Goal: Transaction & Acquisition: Purchase product/service

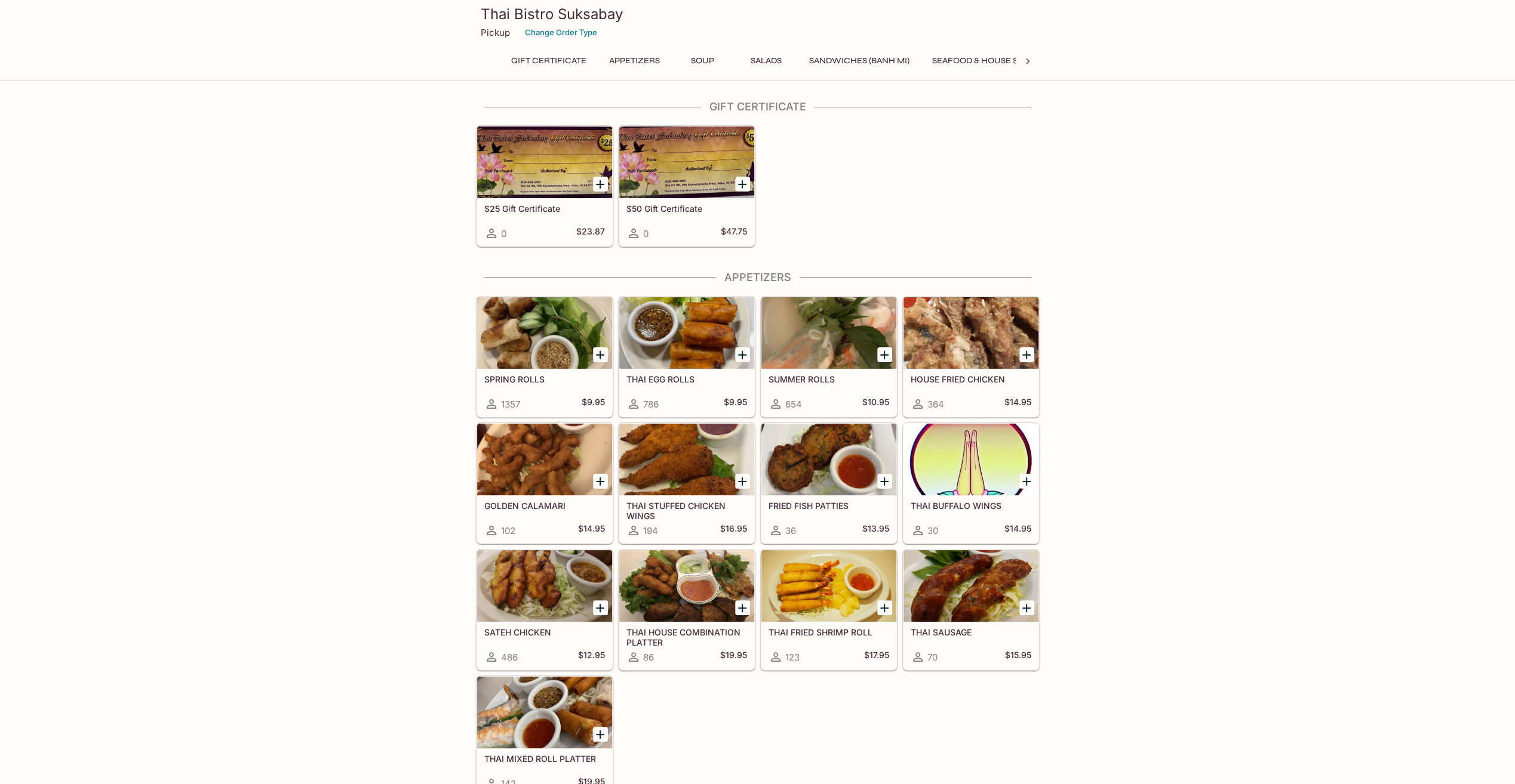
click at [882, 354] on icon "Add SUMMER ROLLS" at bounding box center [884, 355] width 8 height 8
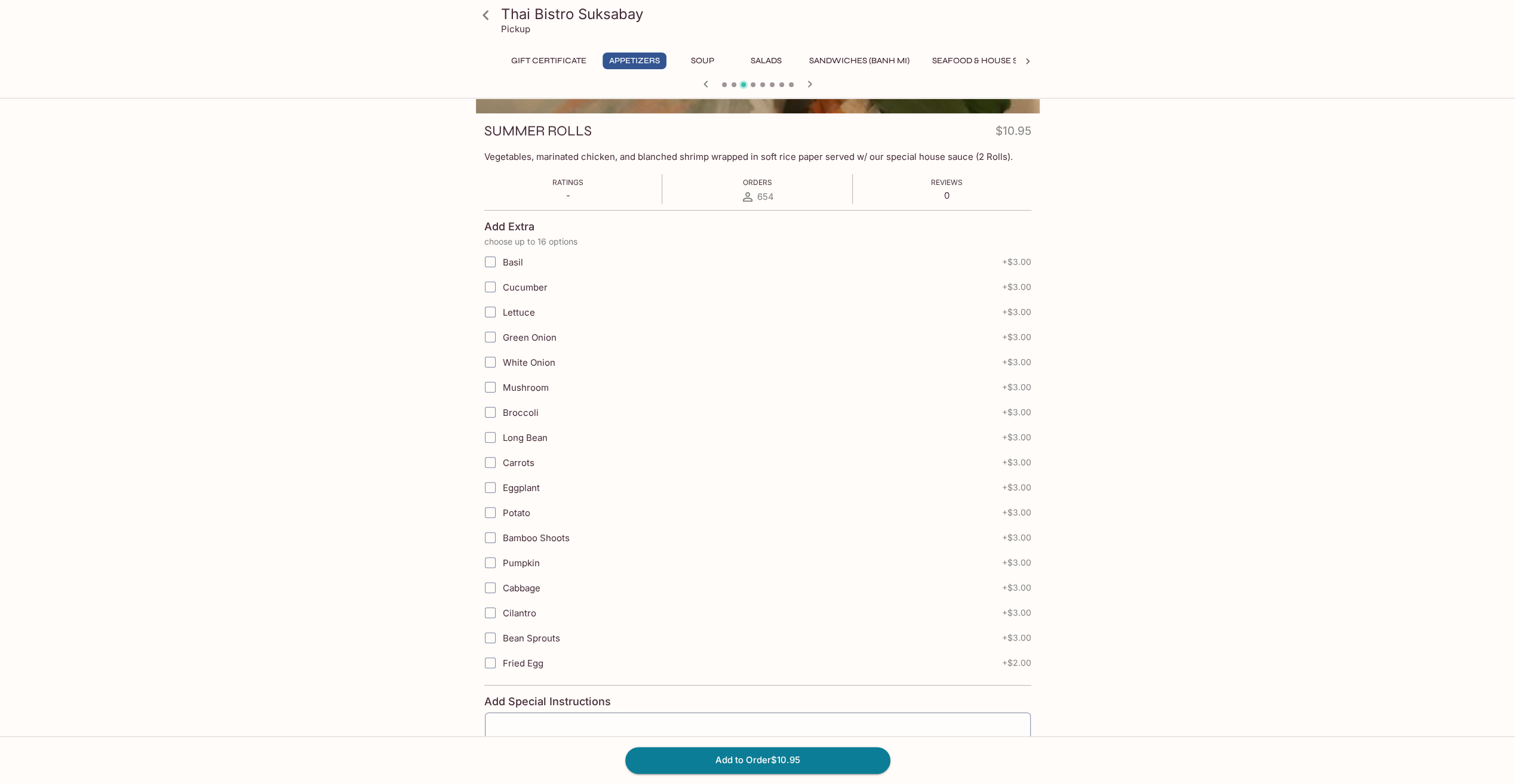
scroll to position [258, 0]
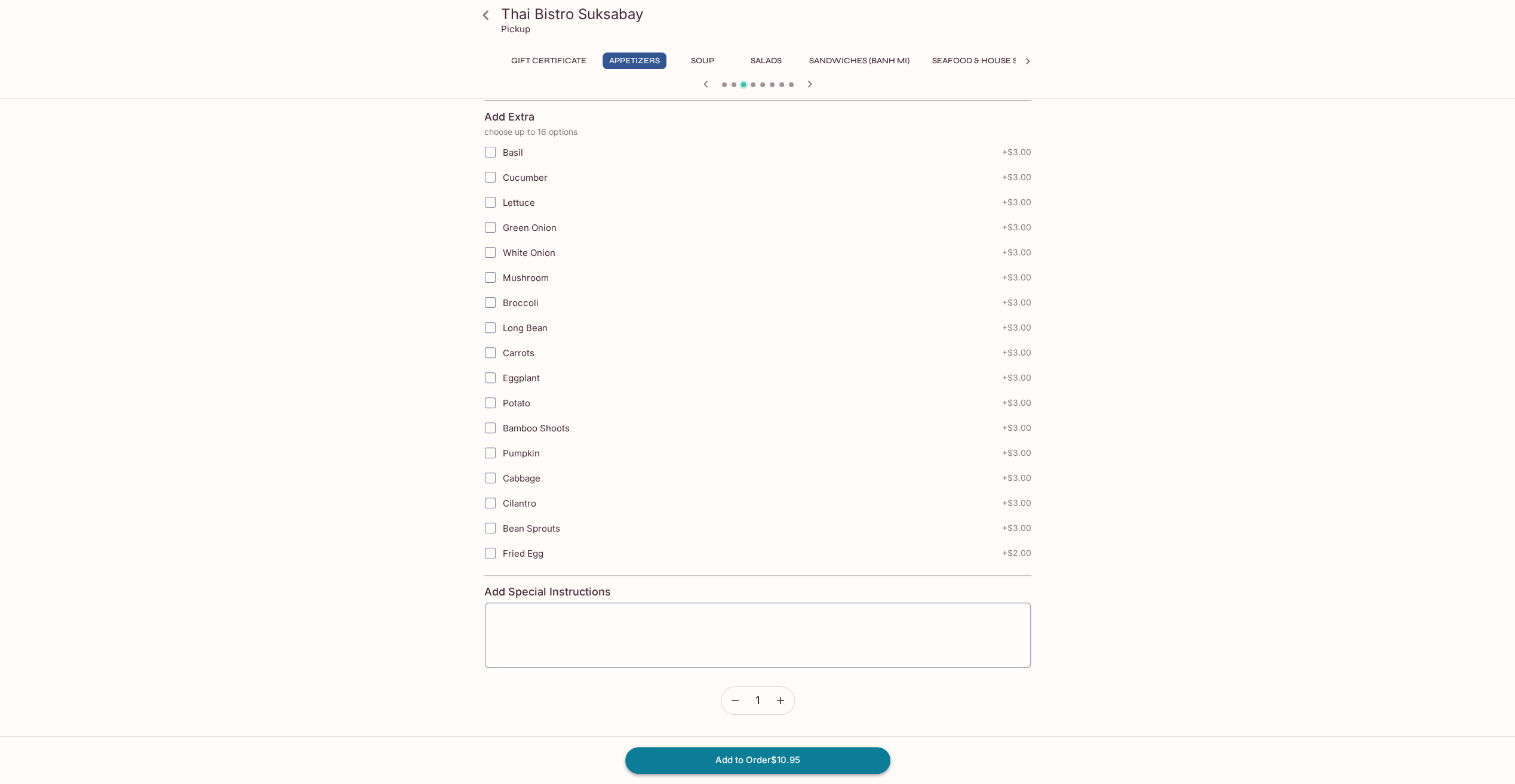
click at [752, 758] on button "Add to Order $10.95" at bounding box center [758, 760] width 265 height 26
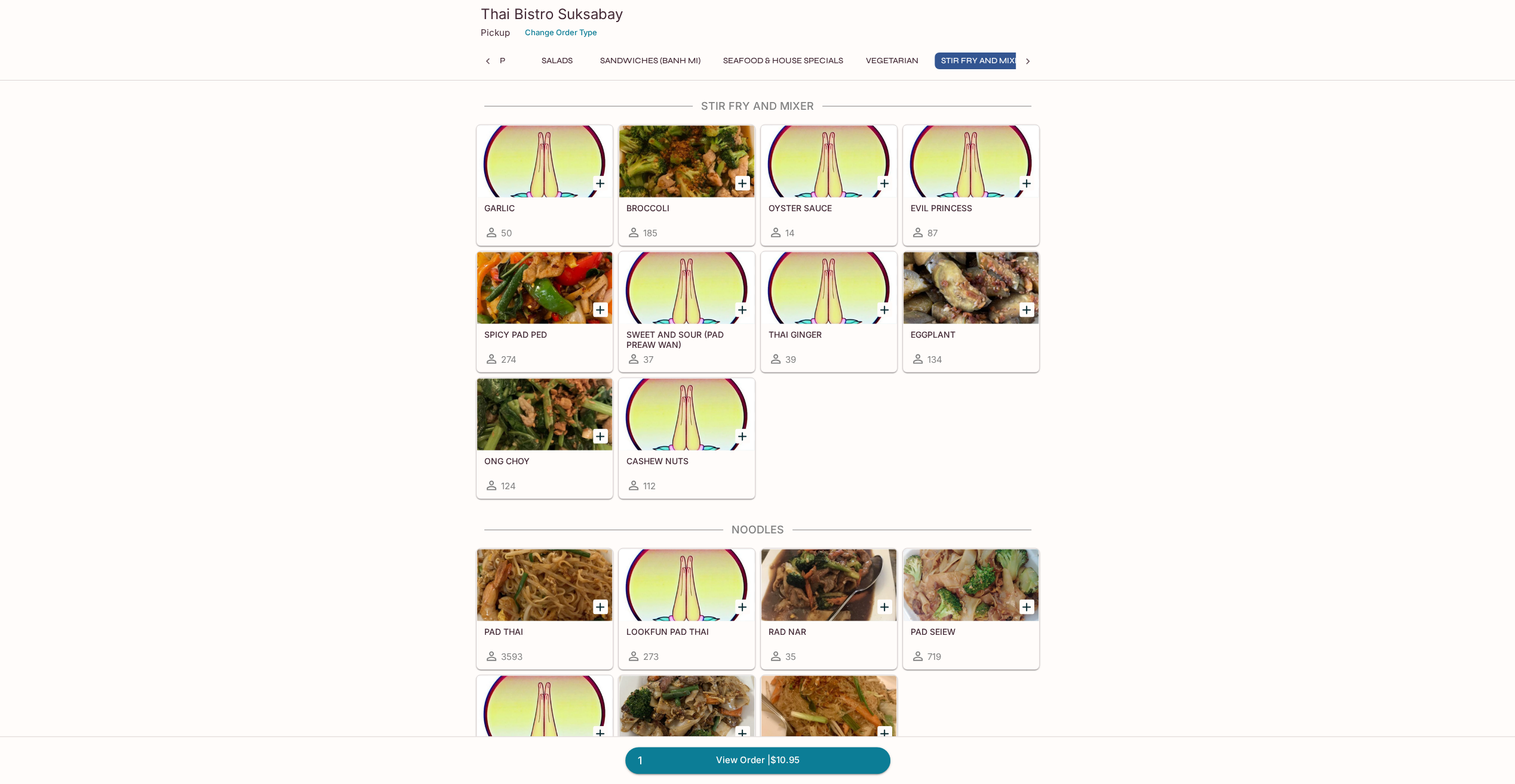
scroll to position [0, 228]
click at [593, 600] on icon "Add PAD THAI" at bounding box center [600, 607] width 15 height 15
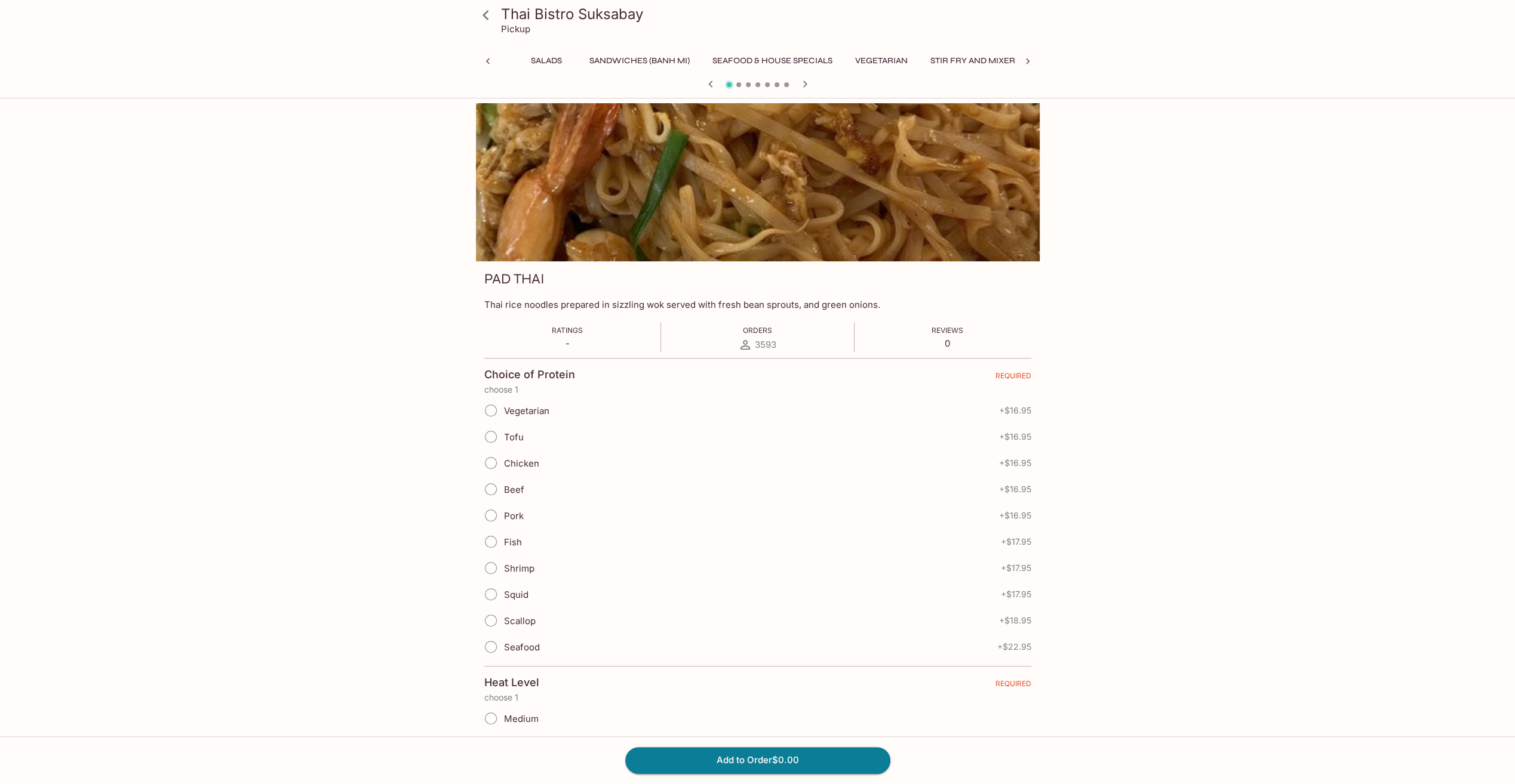
scroll to position [0, 293]
click at [510, 429] on label "Tofu" at bounding box center [501, 437] width 46 height 26
click at [503, 429] on input "Tofu" at bounding box center [491, 437] width 25 height 25
radio input "true"
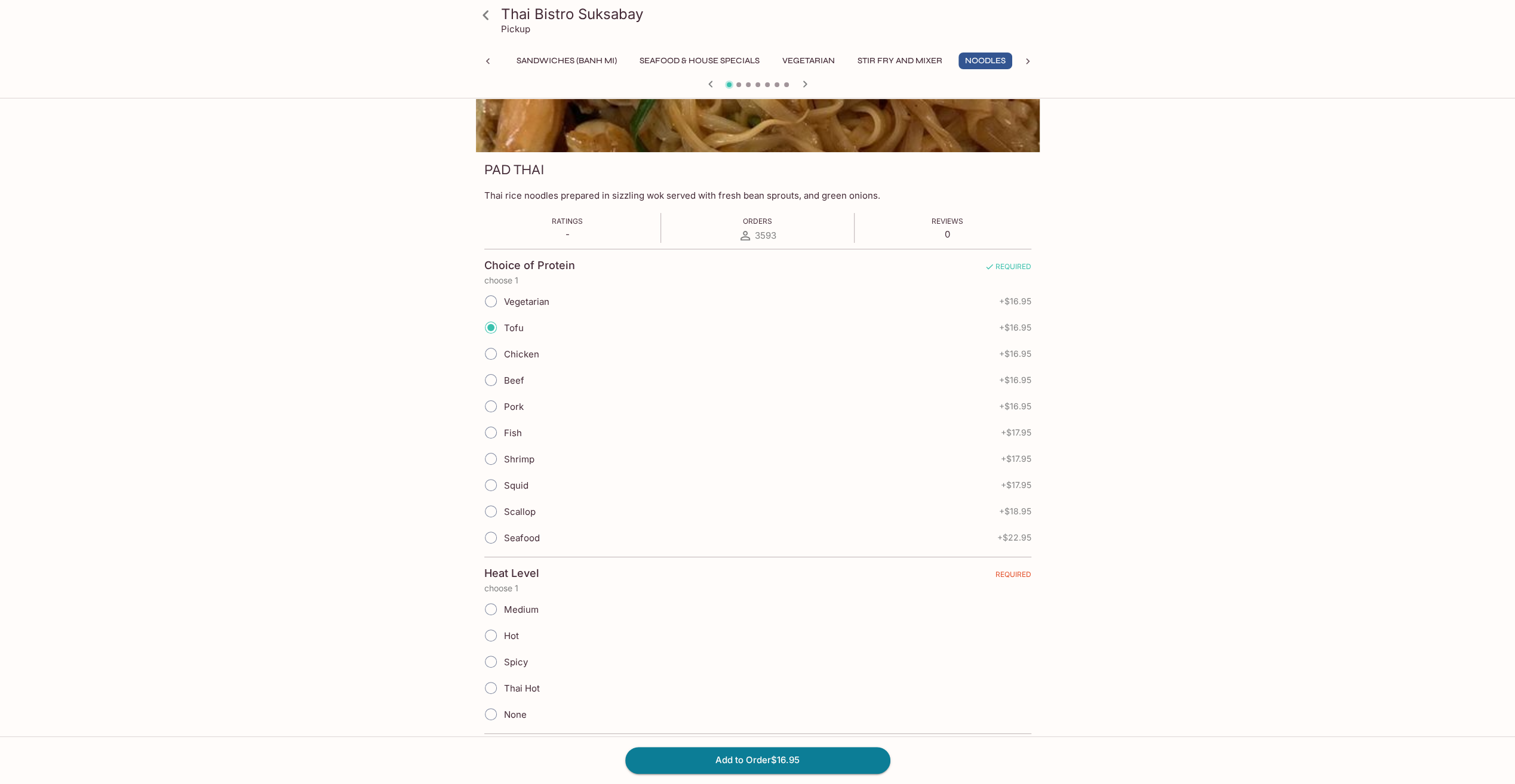
scroll to position [239, 0]
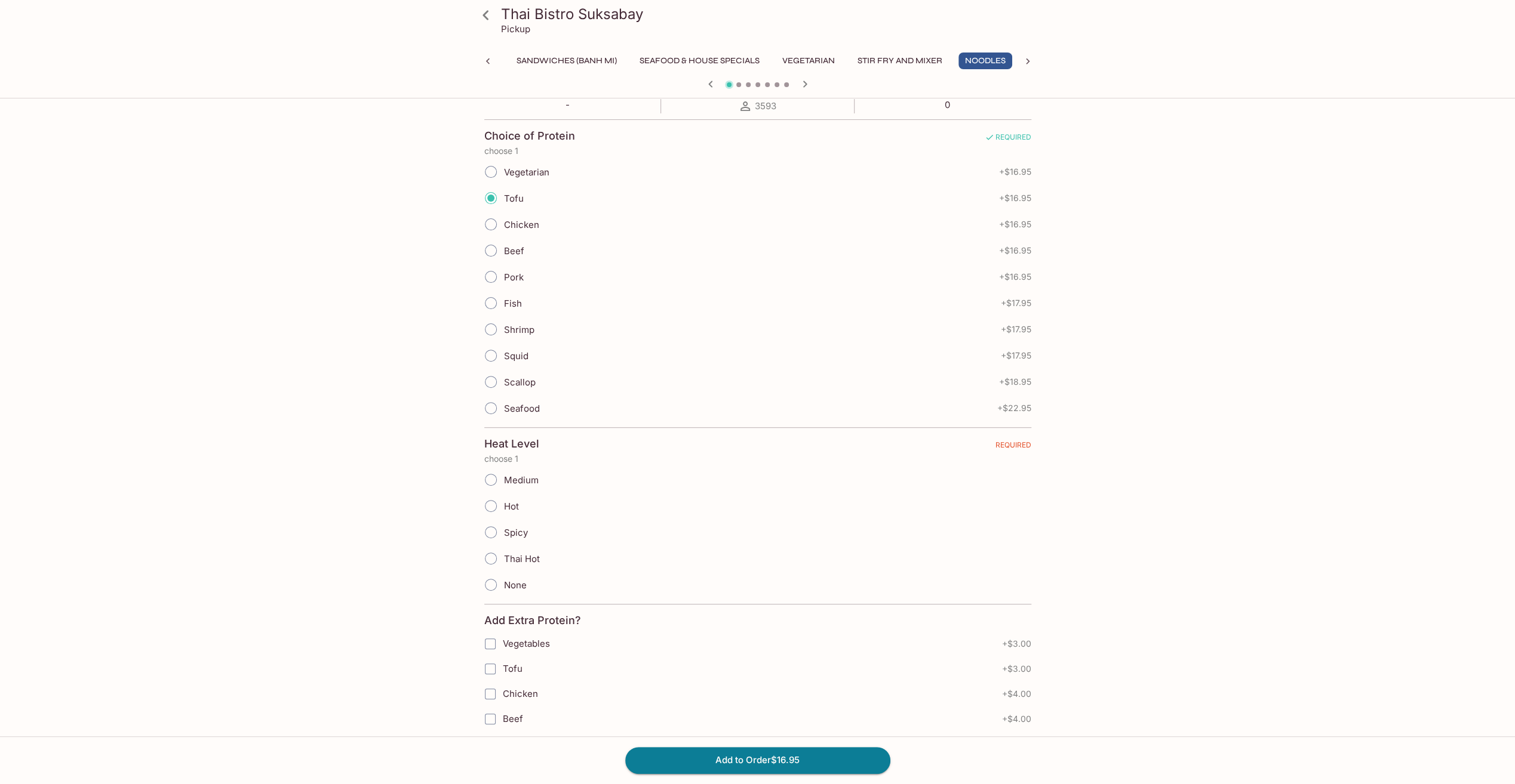
click at [522, 579] on span "None" at bounding box center [515, 585] width 22 height 12
click at [503, 577] on input "None" at bounding box center [491, 585] width 25 height 25
radio input "true"
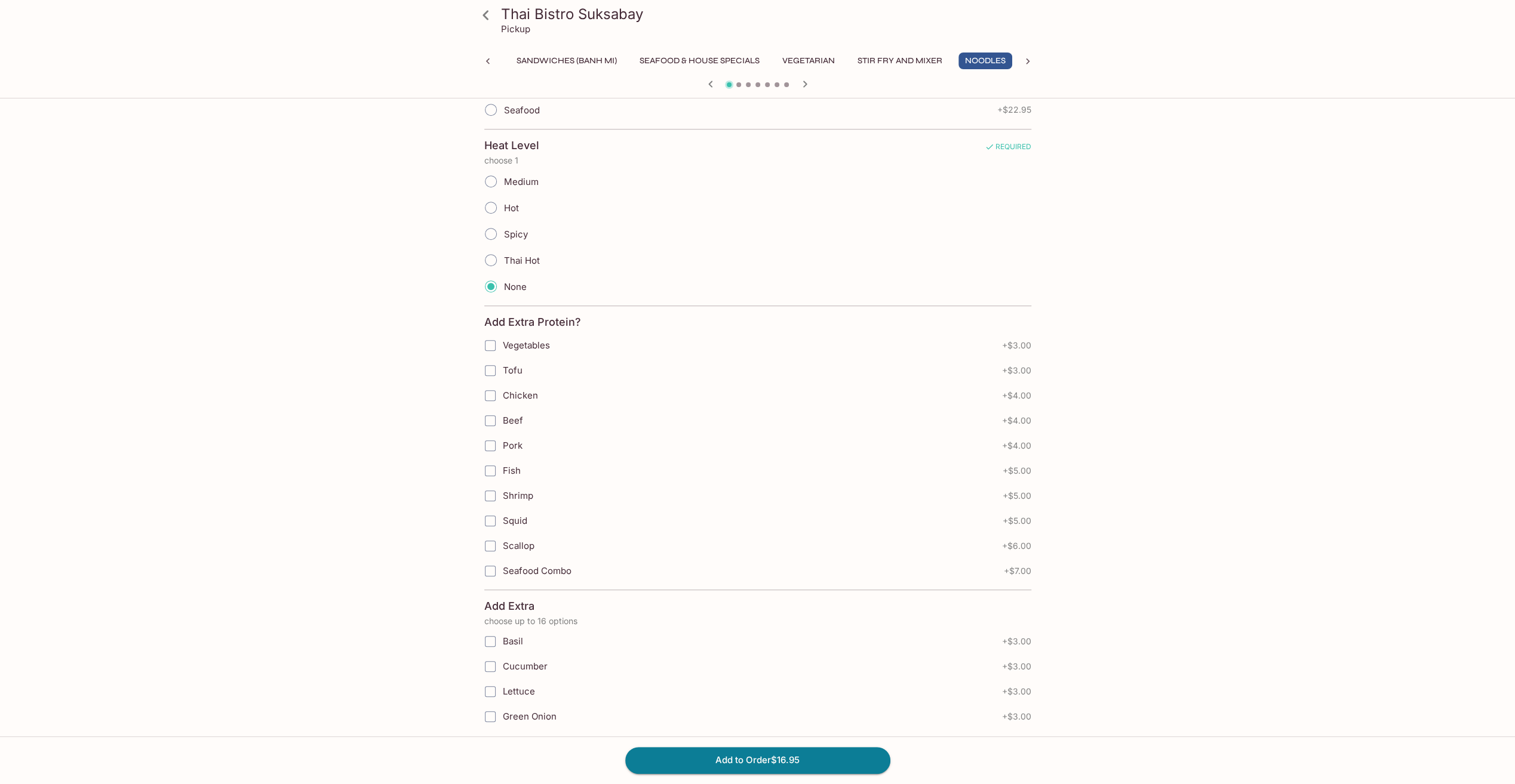
click at [508, 364] on span "Tofu" at bounding box center [512, 370] width 20 height 12
click at [502, 360] on input "Tofu" at bounding box center [490, 370] width 24 height 24
checkbox input "true"
click at [794, 755] on button "Add to Order $19.95" at bounding box center [758, 760] width 265 height 26
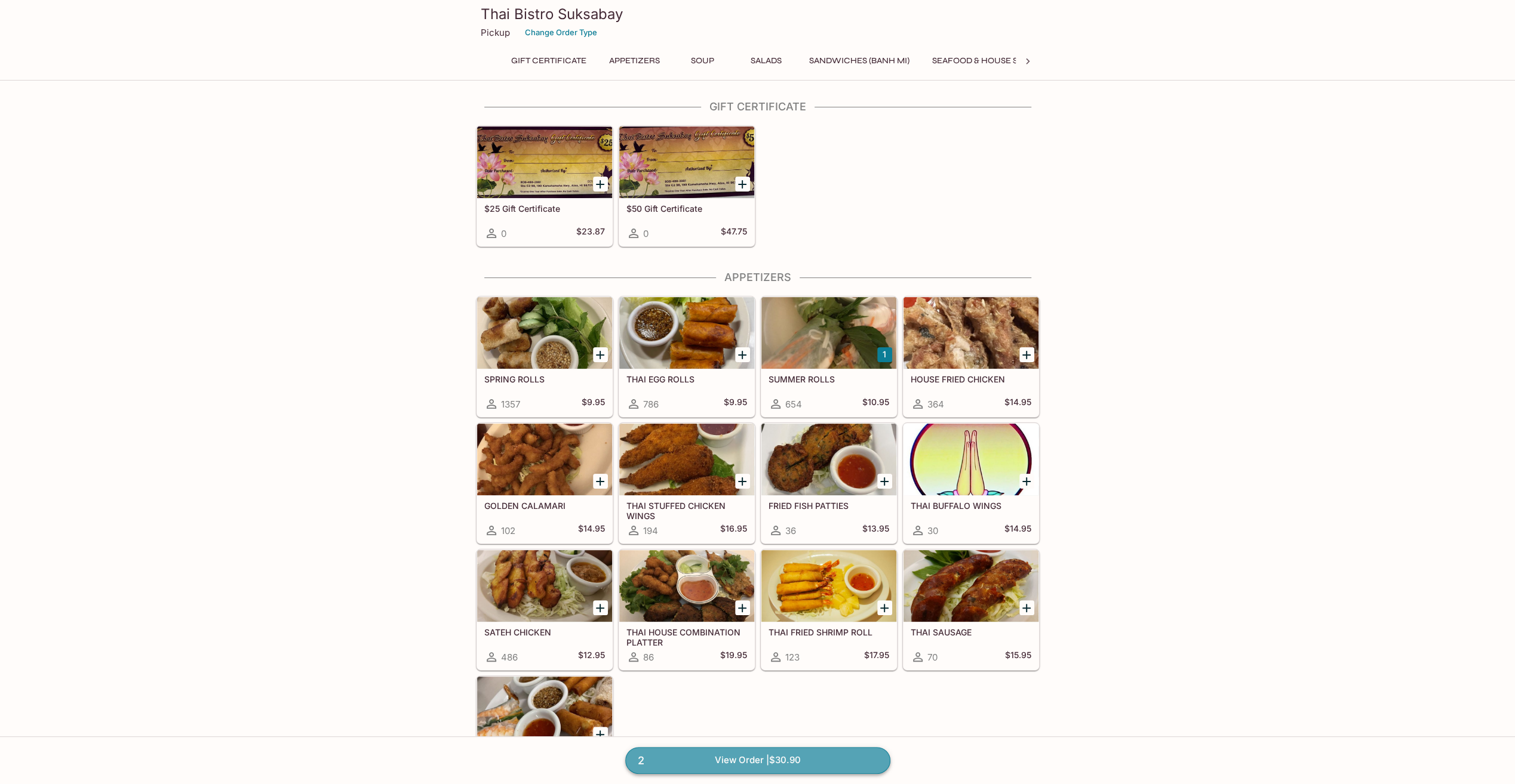
click at [835, 763] on link "2 View Order | $30.90" at bounding box center [758, 760] width 265 height 26
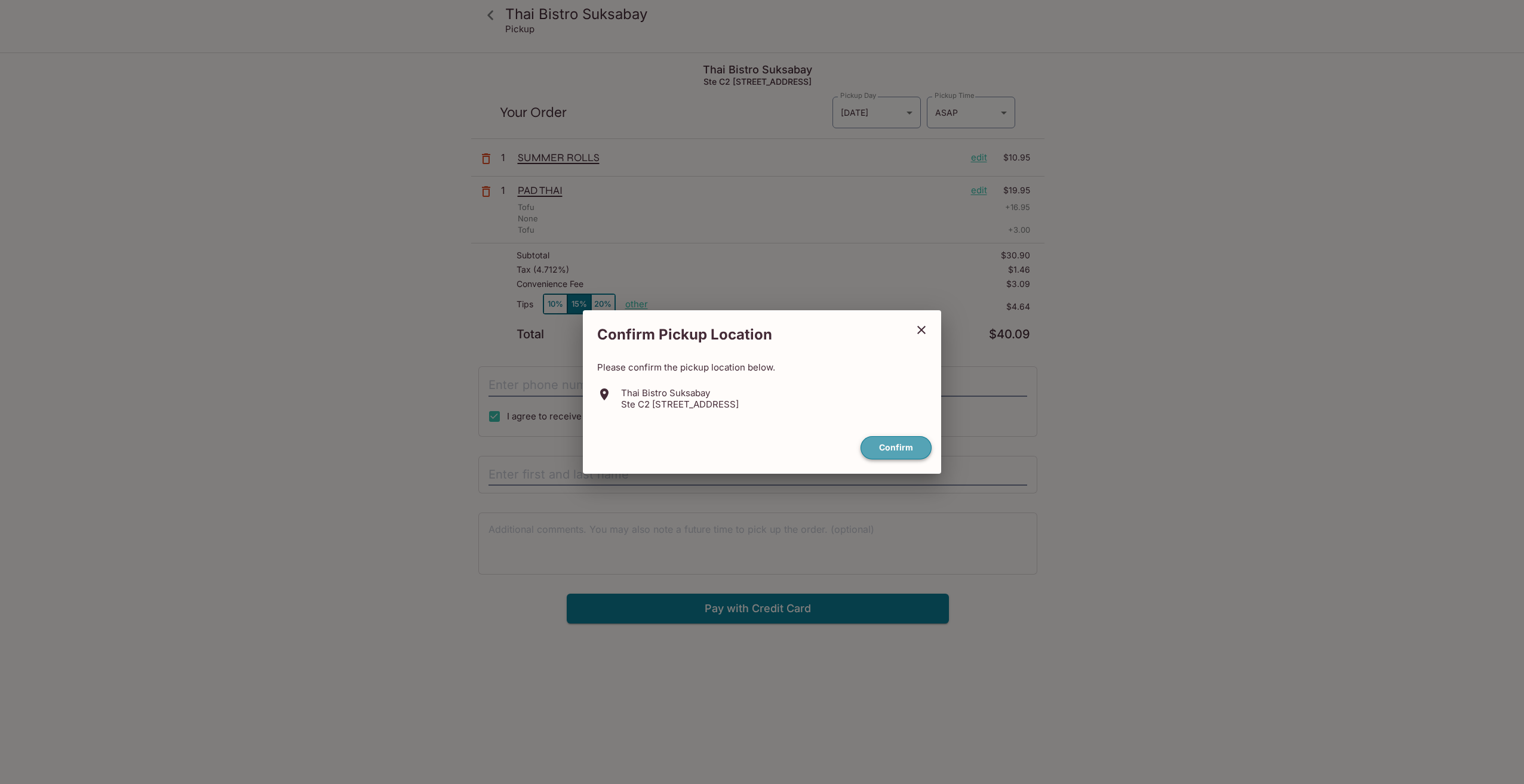
click at [925, 450] on button "Confirm" at bounding box center [896, 447] width 71 height 23
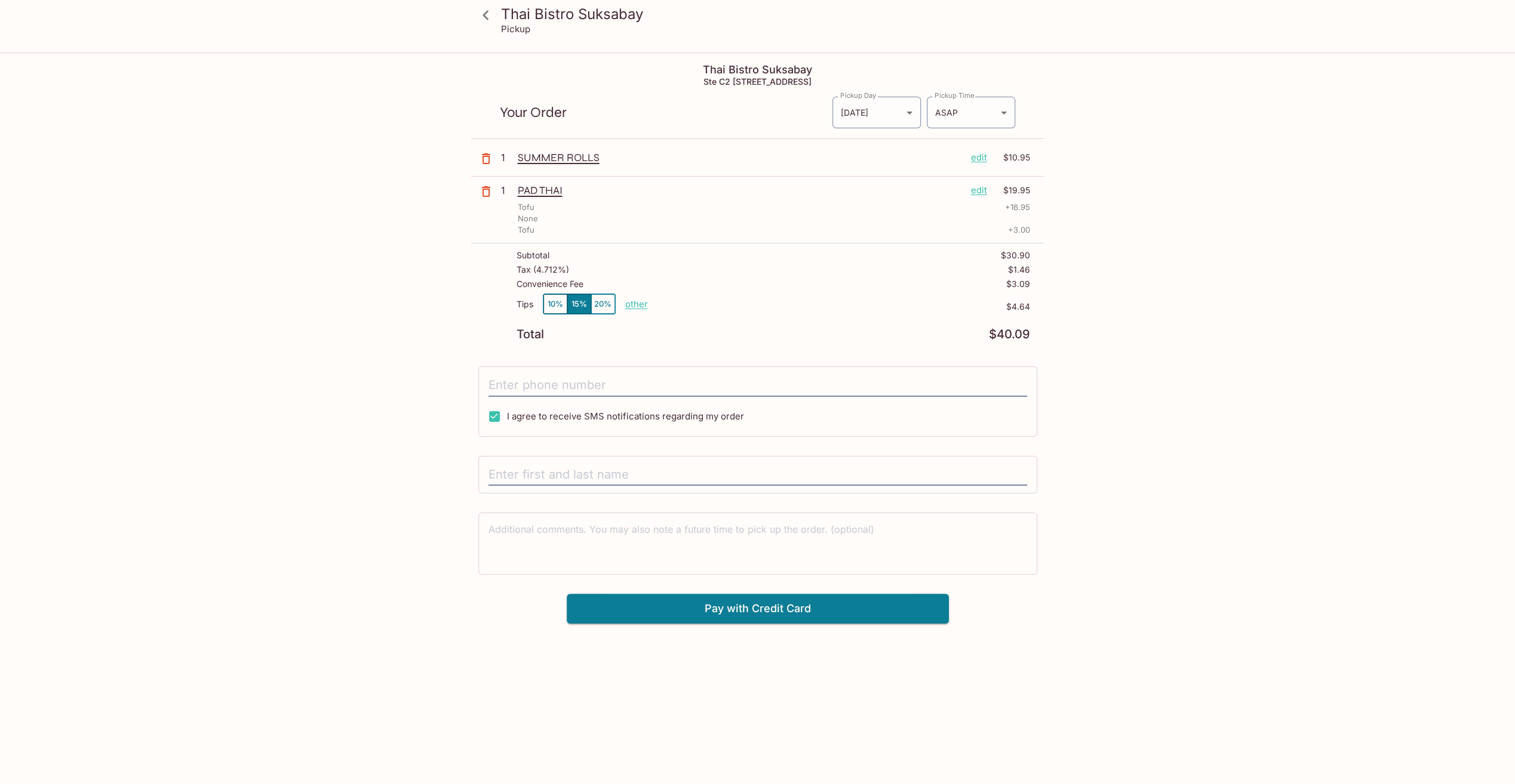
click at [638, 303] on p "other" at bounding box center [636, 303] width 22 height 12
click at [707, 306] on input "4.64" at bounding box center [706, 304] width 39 height 13
type input "2.00"
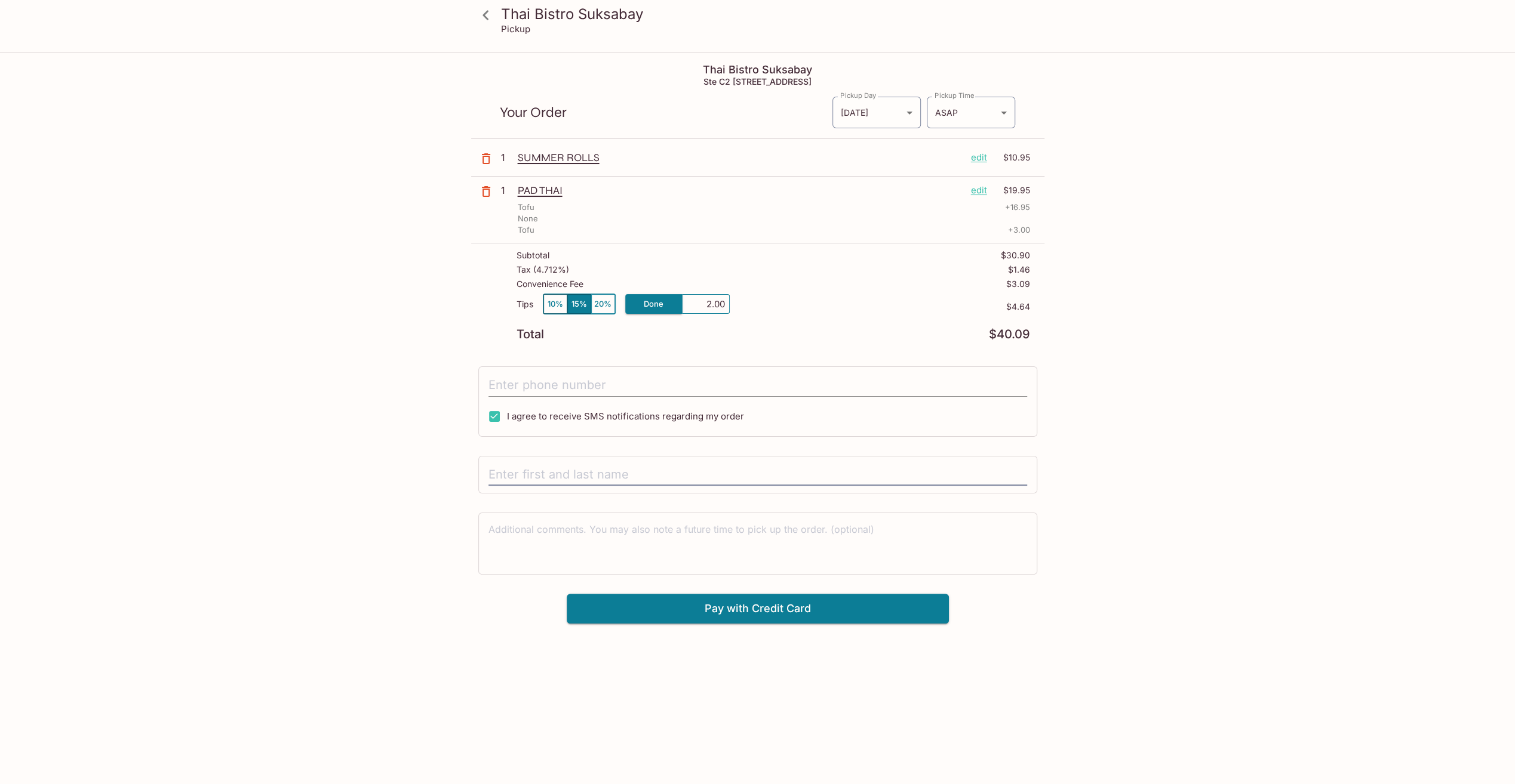
click at [604, 389] on input "tel" at bounding box center [758, 385] width 539 height 22
type input "[PHONE_NUMBER]"
type input "[PERSON_NAME] [PERSON_NAME]"
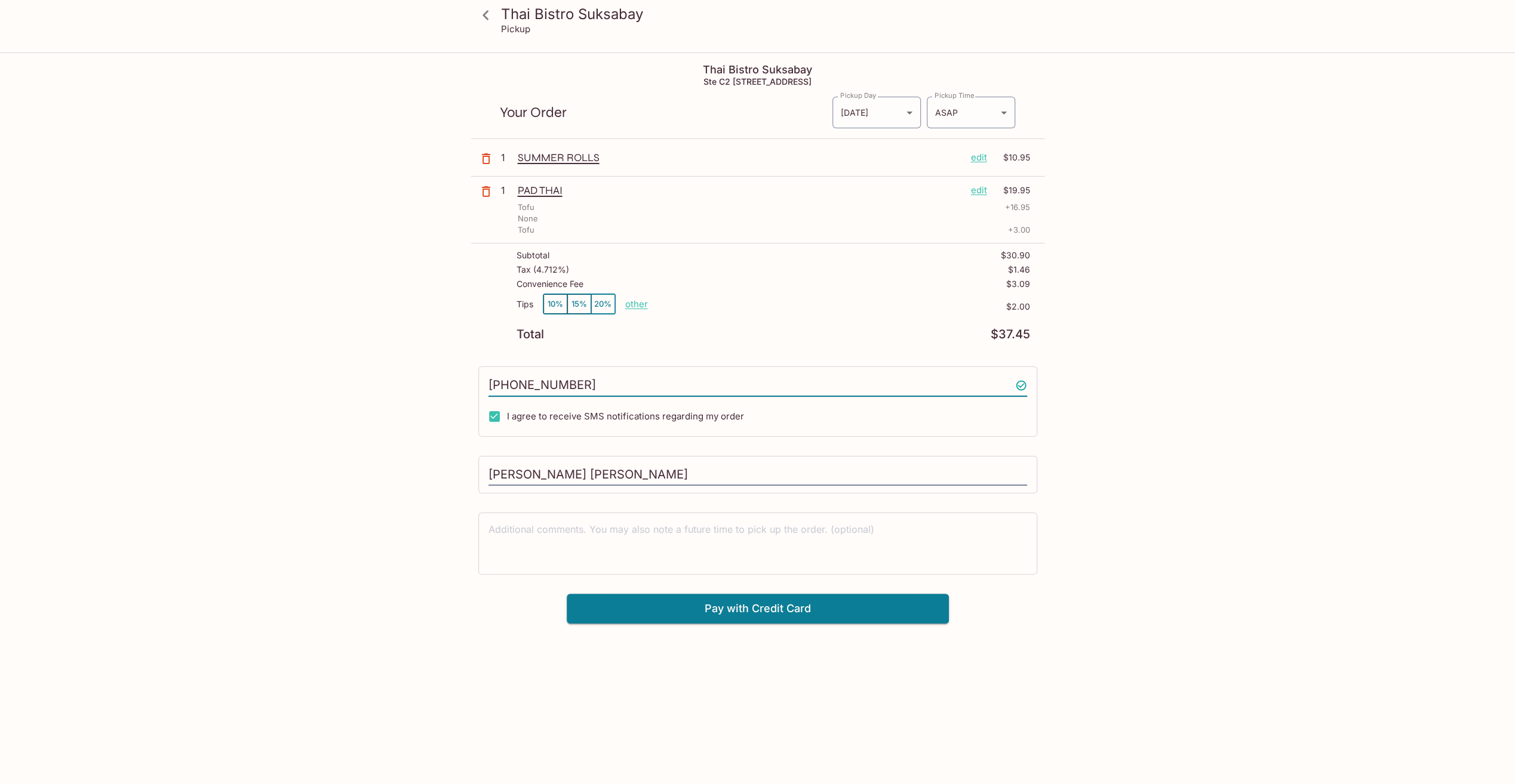
type input "4752415319"
drag, startPoint x: 593, startPoint y: 476, endPoint x: 475, endPoint y: 479, distance: 118.0
click at [475, 479] on div "Thai Bistro Suksabay Ste C2 [STREET_ADDRESS] Your Order Pickup Day [DATE] [DATE…" at bounding box center [758, 339] width 573 height 570
type input "[PERSON_NAME]"
click at [633, 529] on textarea at bounding box center [758, 543] width 539 height 41
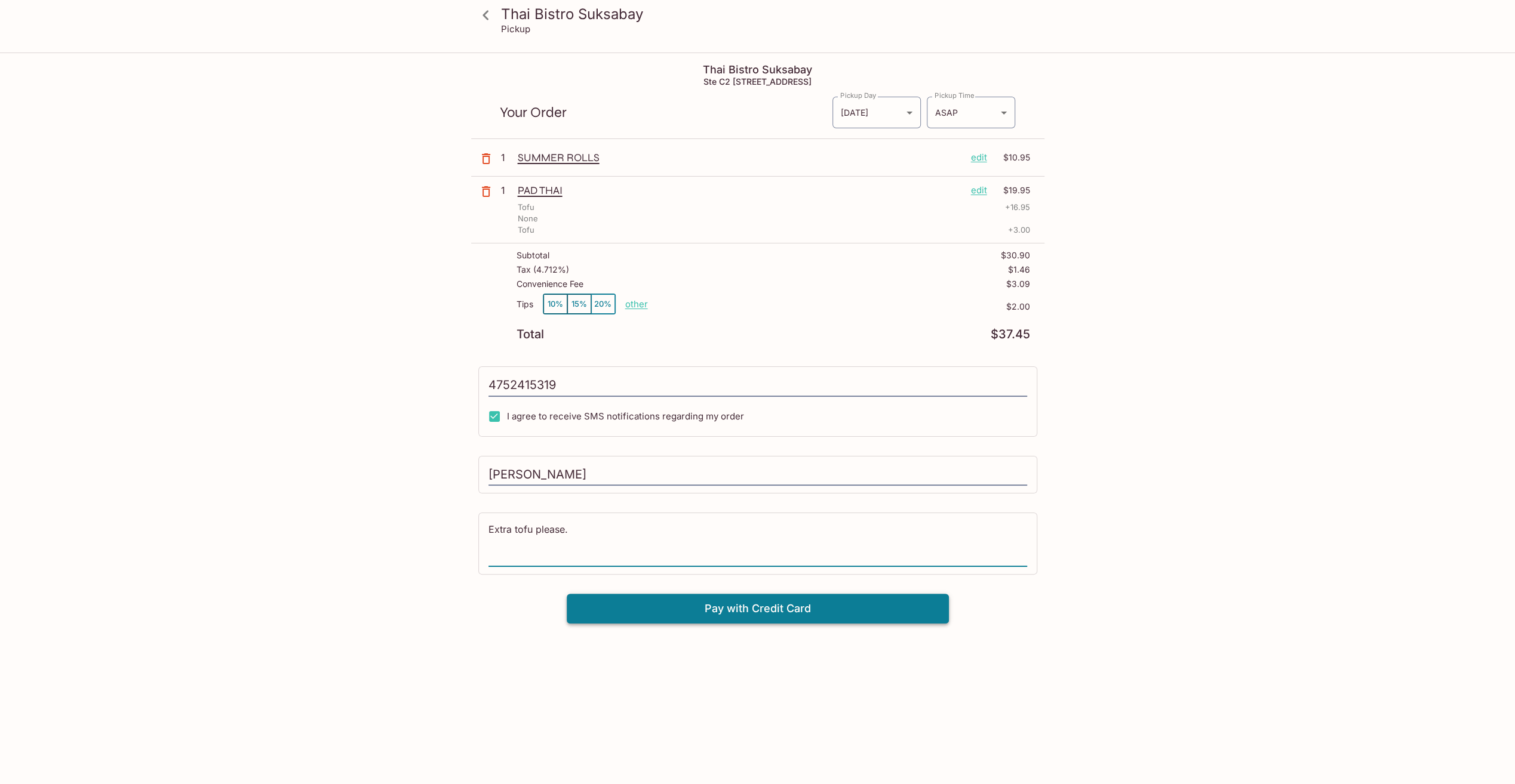
type textarea "Extra tofu please."
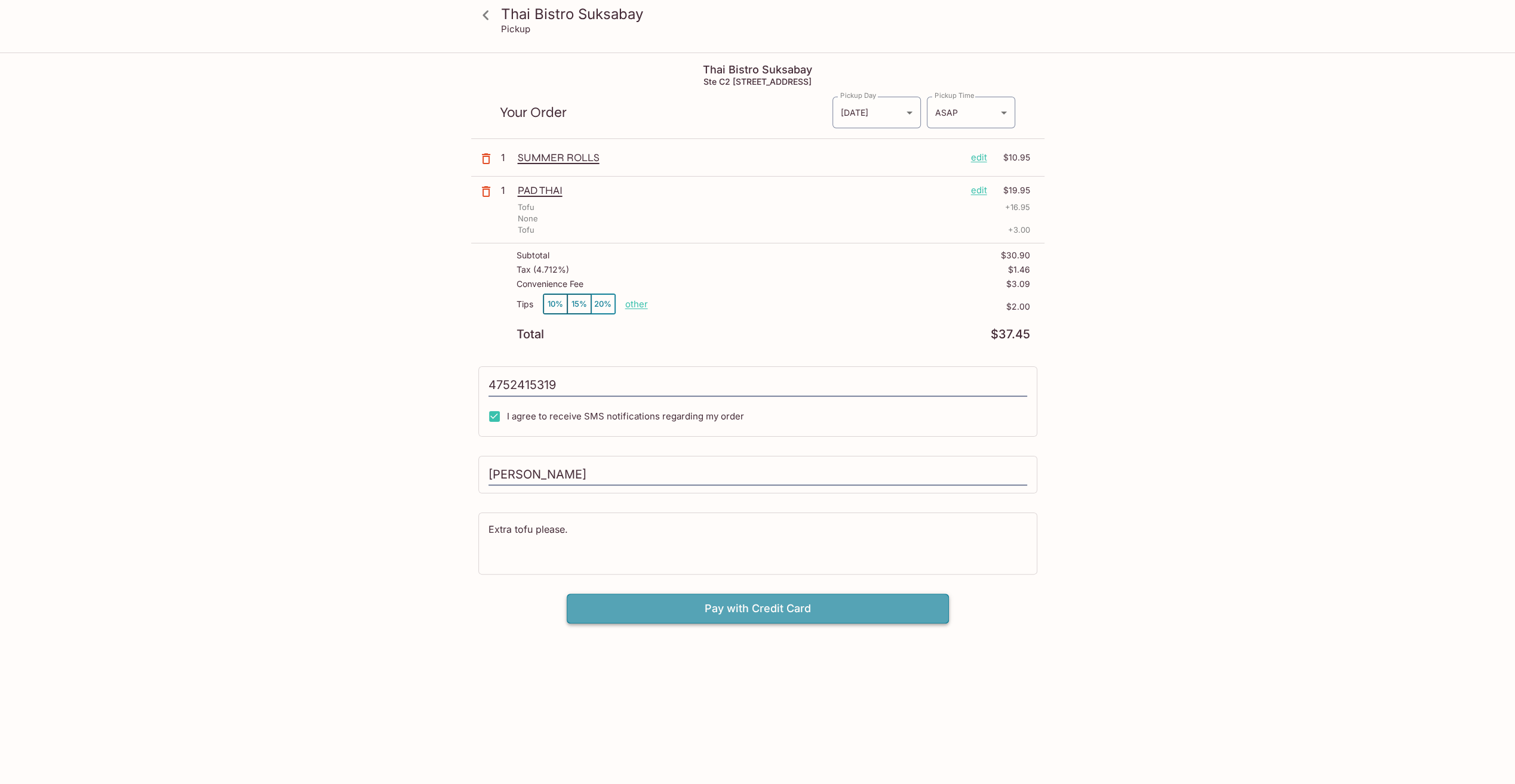
click at [673, 609] on button "Pay with Credit Card" at bounding box center [758, 608] width 382 height 30
type input "[PHONE_NUMBER]"
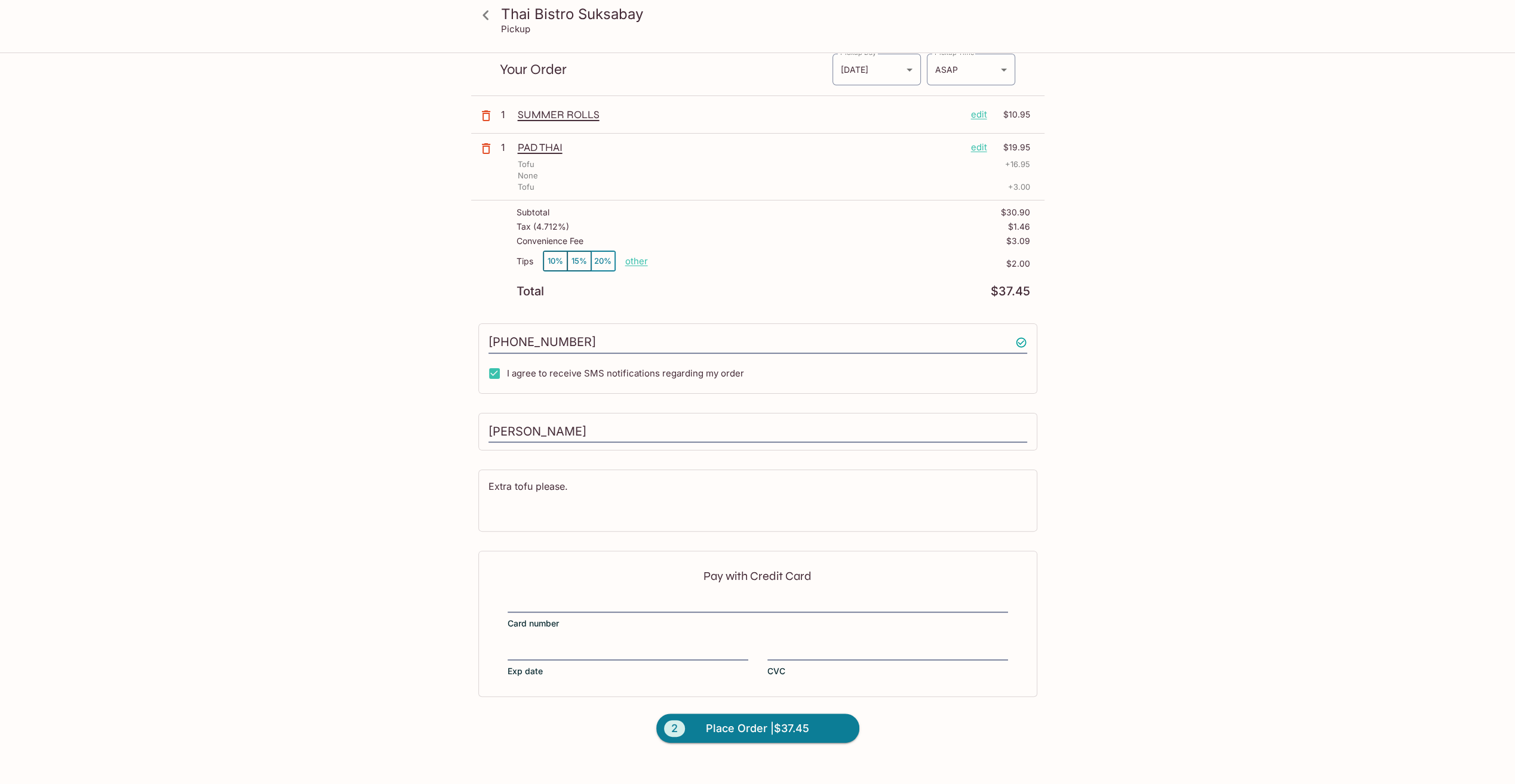
scroll to position [54, 0]
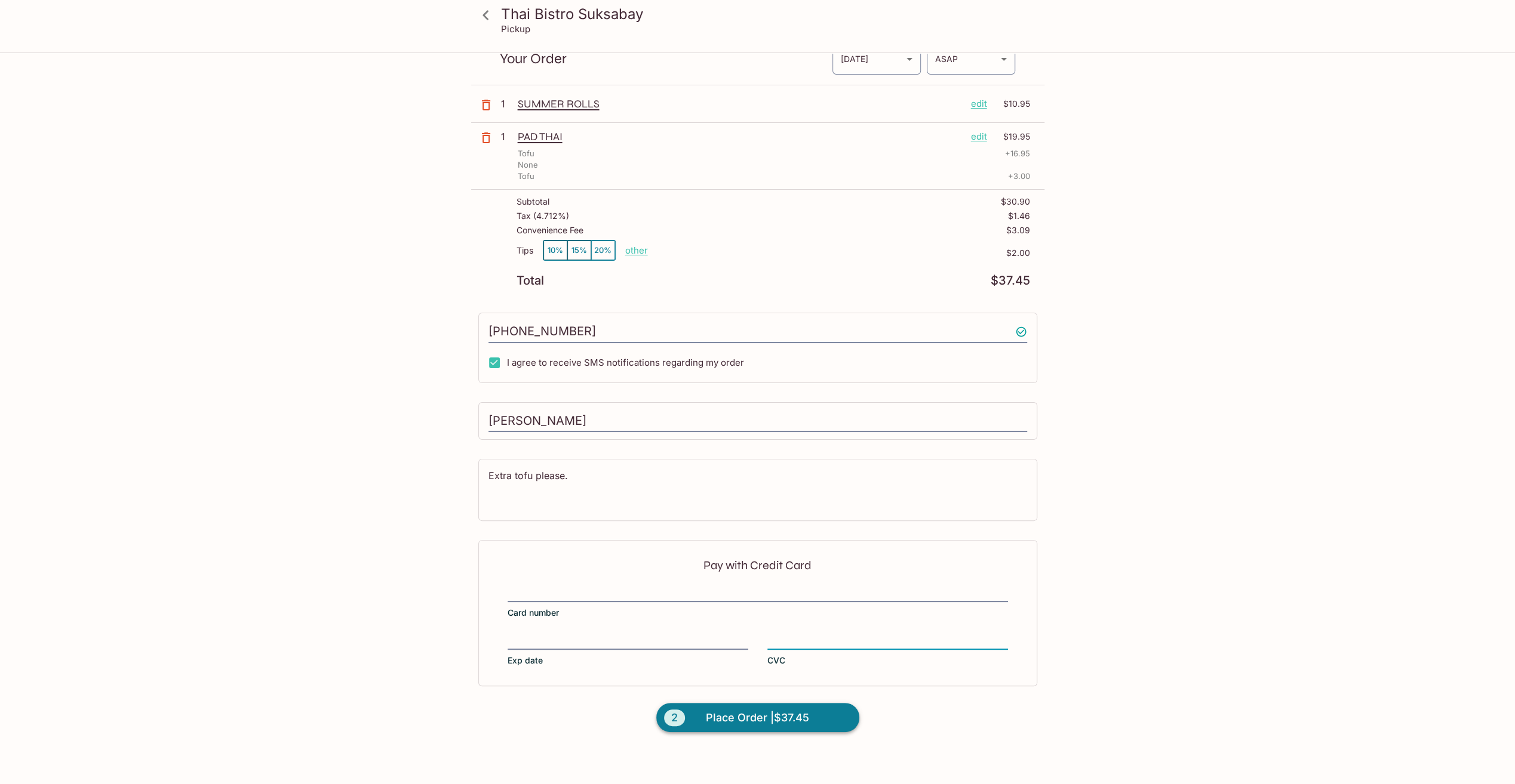
click at [747, 703] on button "2 Place Order | $37.45" at bounding box center [758, 718] width 203 height 30
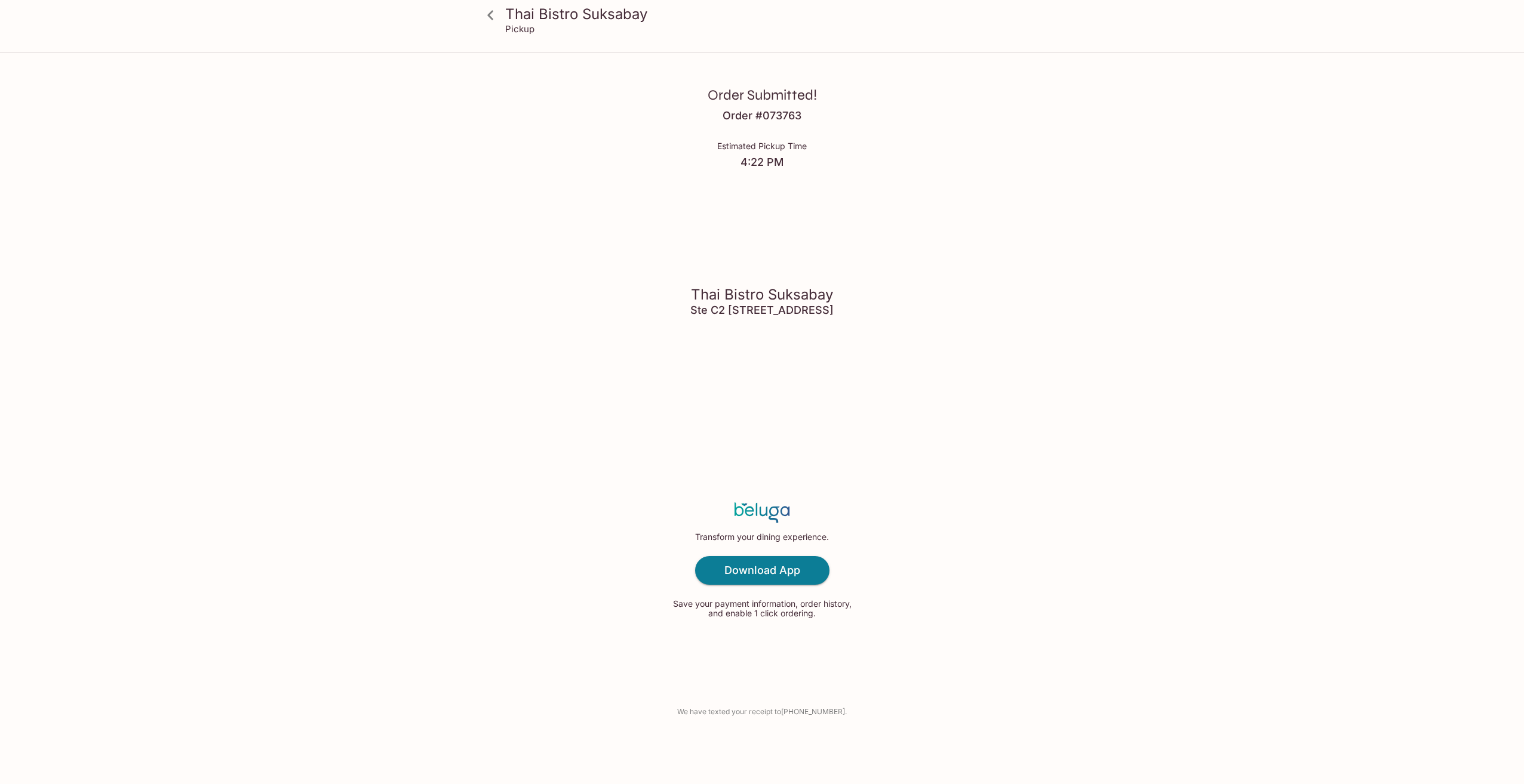
click at [1028, 243] on div "Order Submitted! Order # 073763 Estimated Pickup Time 4:22 PM Thai Bistro [GEOG…" at bounding box center [762, 392] width 764 height 784
